Goal: Information Seeking & Learning: Learn about a topic

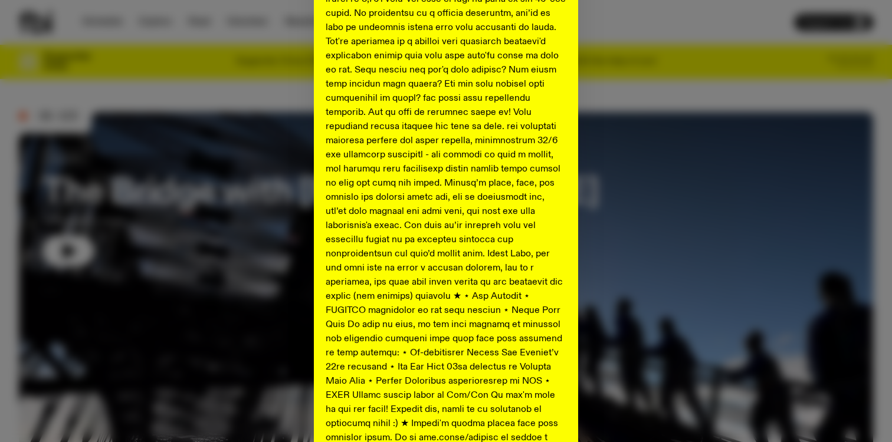
scroll to position [590, 0]
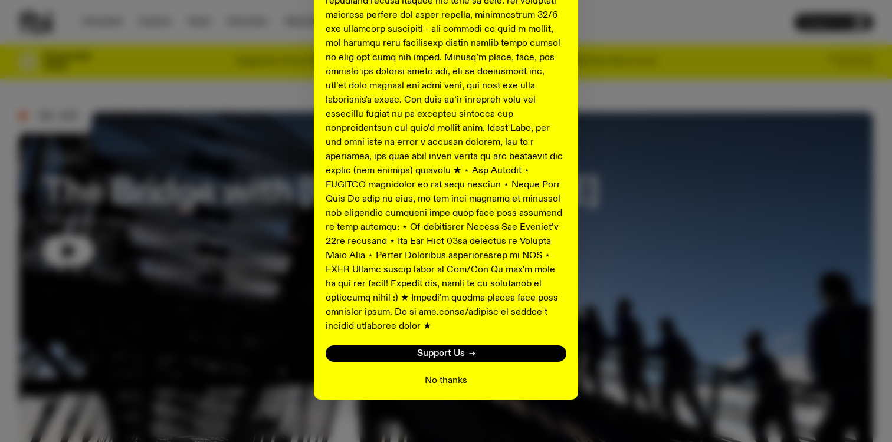
click at [451, 374] on button "No thanks" at bounding box center [446, 381] width 42 height 14
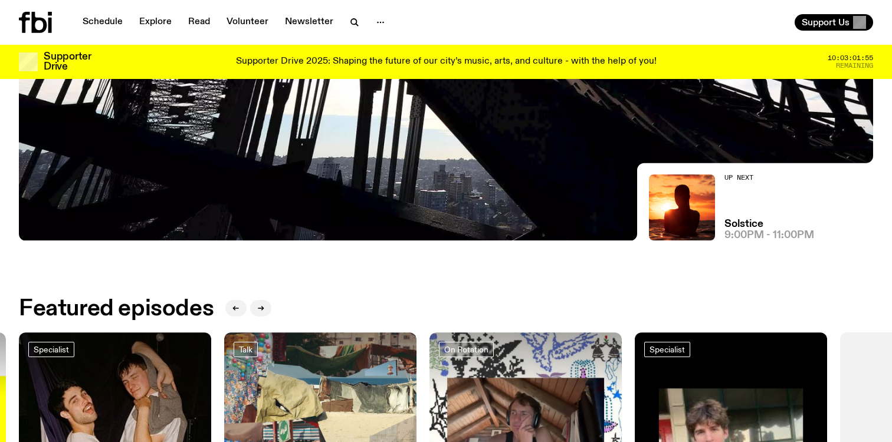
scroll to position [0, 0]
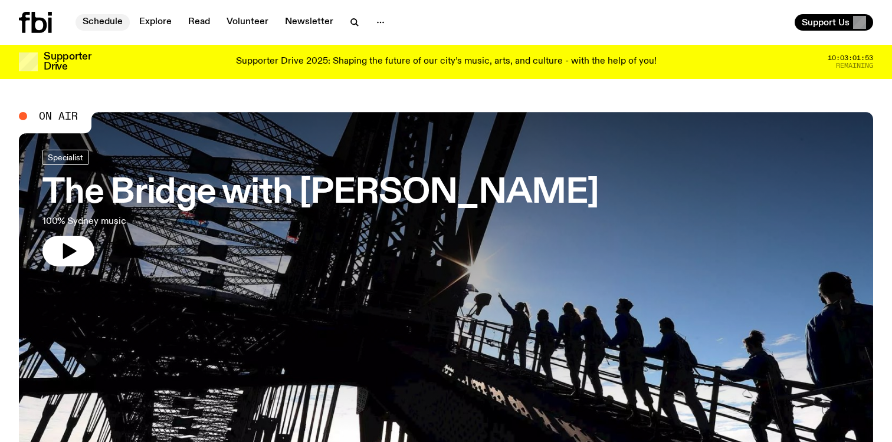
click at [103, 21] on link "Schedule" at bounding box center [102, 22] width 54 height 17
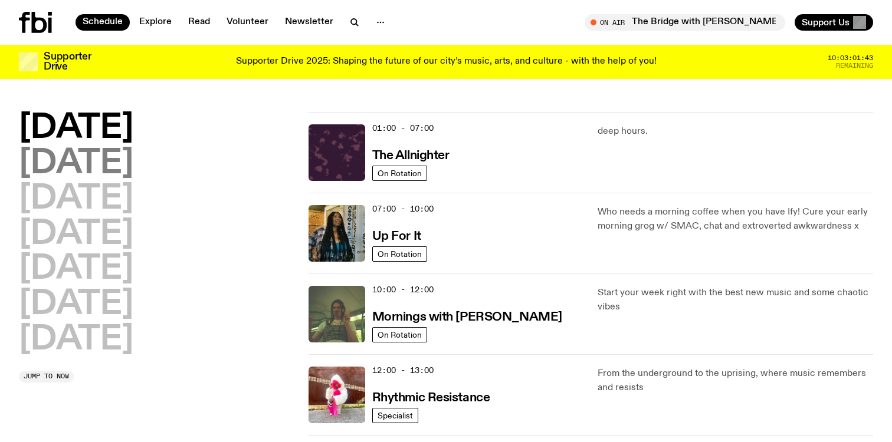
click at [100, 167] on h2 "[DATE]" at bounding box center [76, 163] width 114 height 33
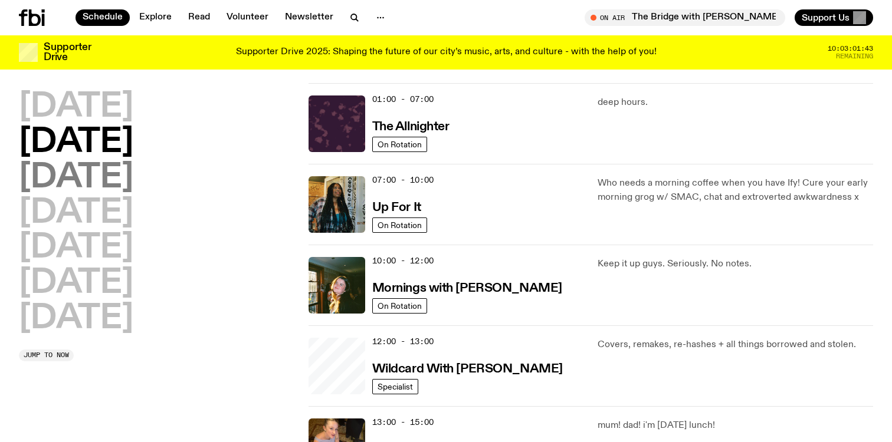
scroll to position [33, 0]
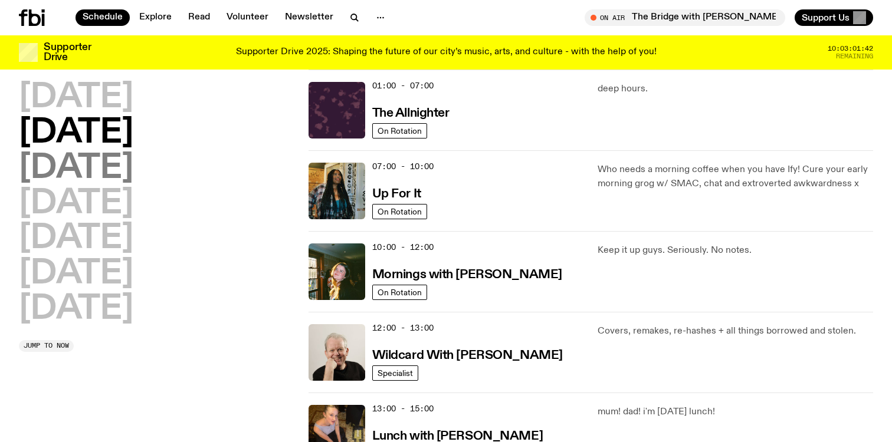
click at [105, 175] on h2 "[DATE]" at bounding box center [76, 168] width 114 height 33
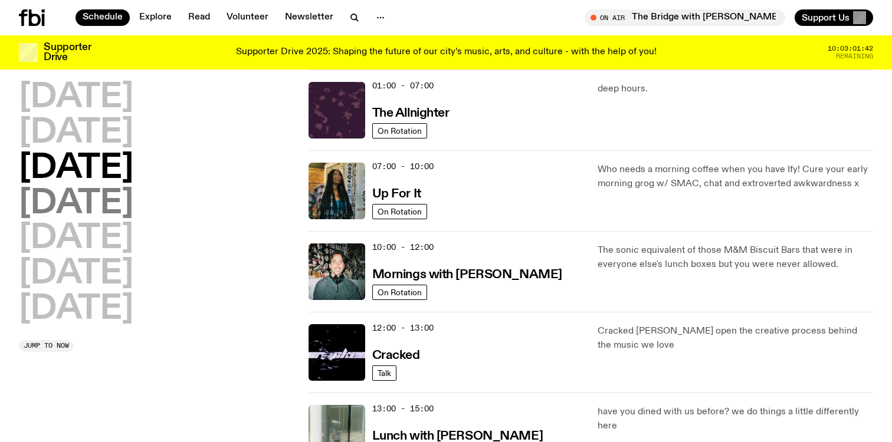
click at [106, 190] on h2 "[DATE]" at bounding box center [76, 204] width 114 height 33
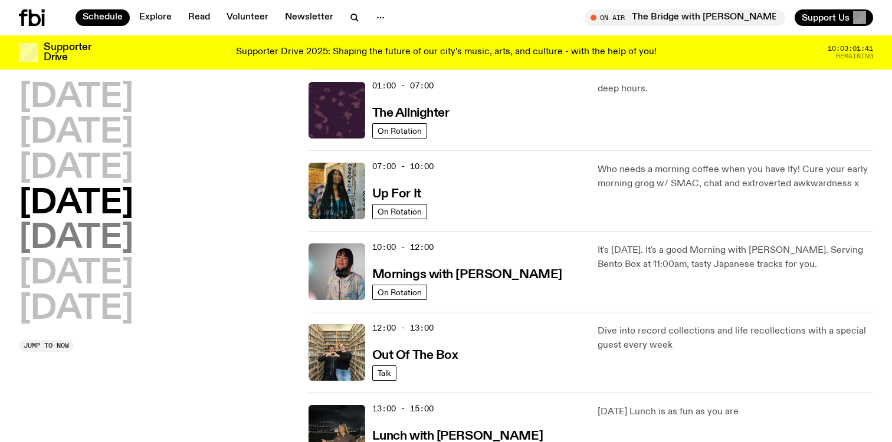
click at [105, 222] on h2 "[DATE]" at bounding box center [76, 238] width 114 height 33
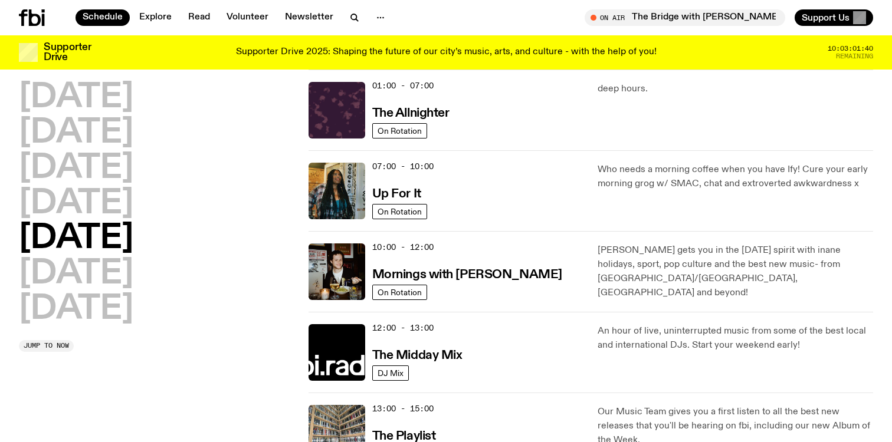
click at [104, 238] on h2 "[DATE]" at bounding box center [76, 238] width 114 height 33
click at [94, 304] on h2 "[DATE]" at bounding box center [76, 309] width 114 height 33
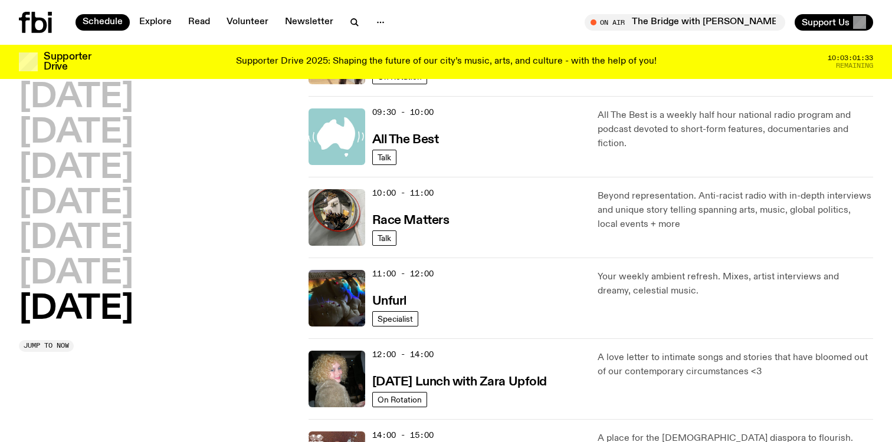
scroll to position [0, 0]
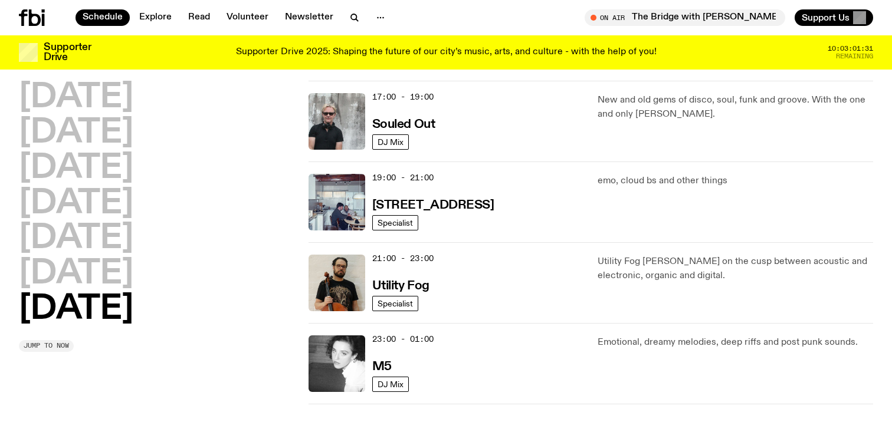
click at [52, 344] on span "Jump to now" at bounding box center [46, 346] width 45 height 6
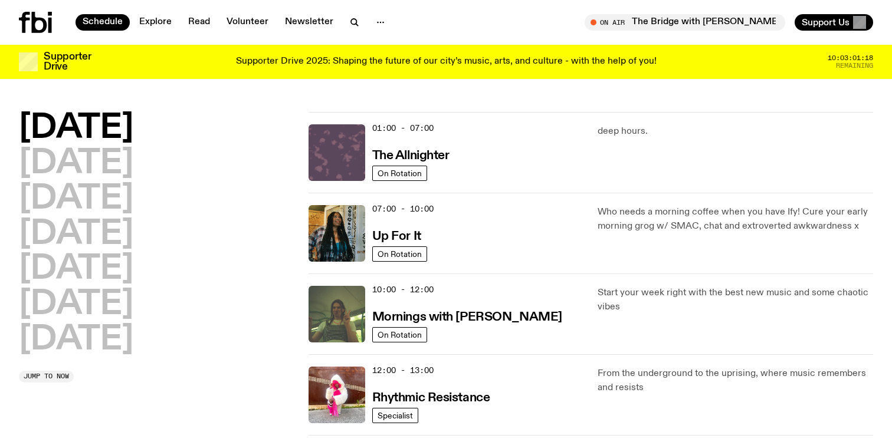
click at [351, 154] on img at bounding box center [336, 152] width 57 height 57
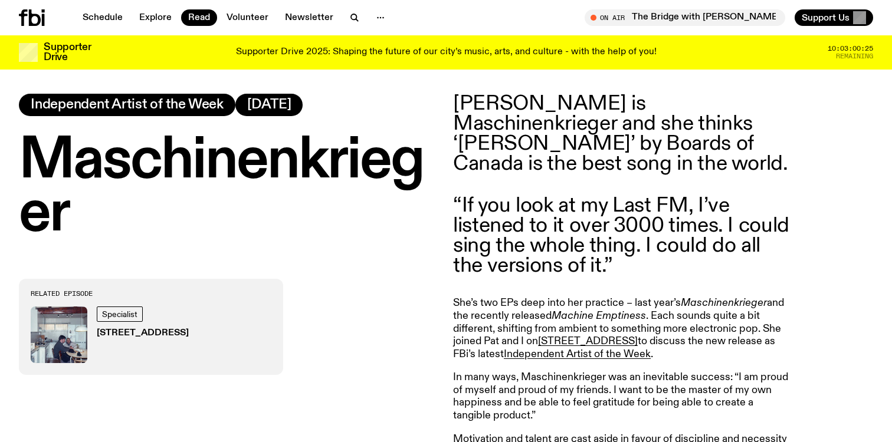
scroll to position [505, 0]
